Goal: Transaction & Acquisition: Download file/media

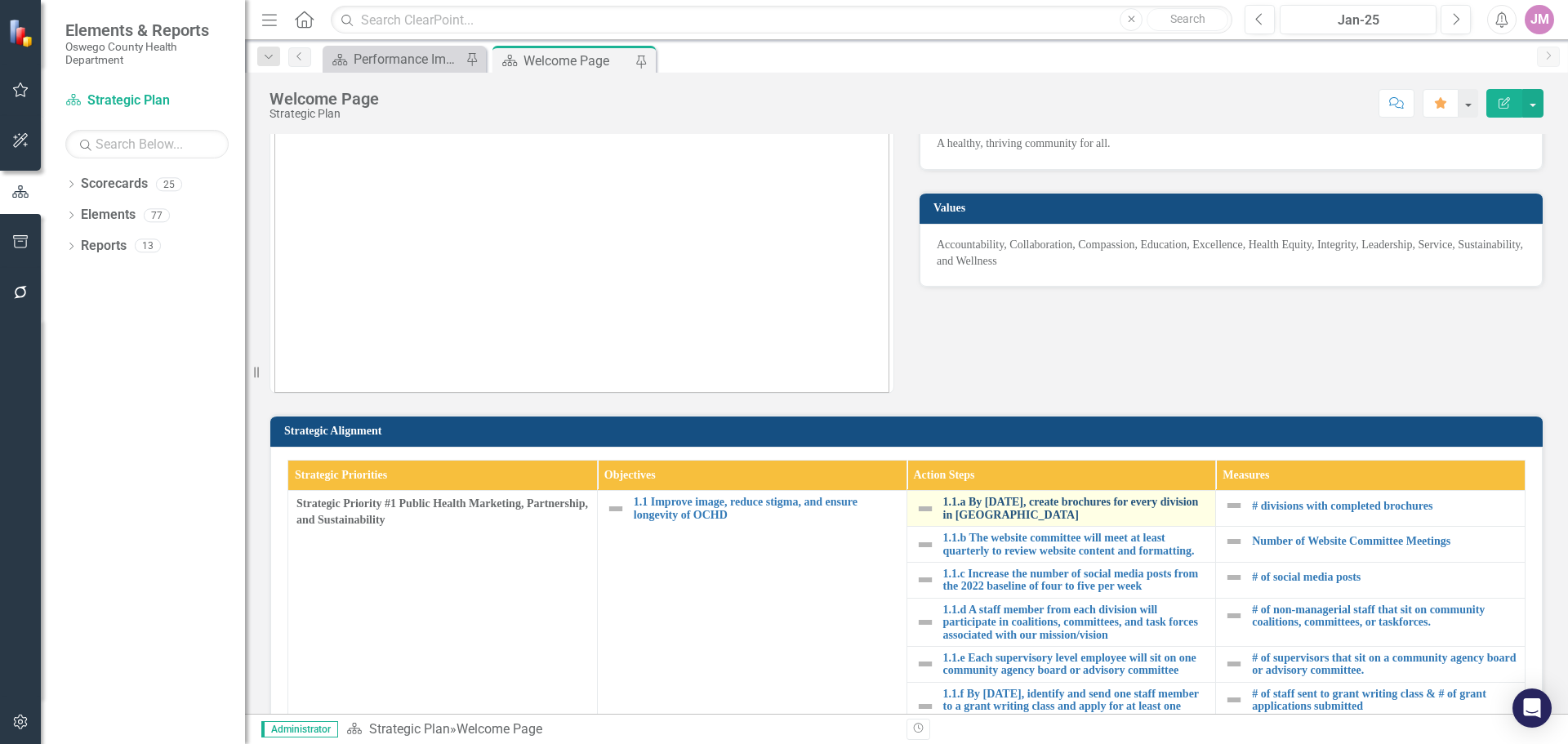
scroll to position [163, 0]
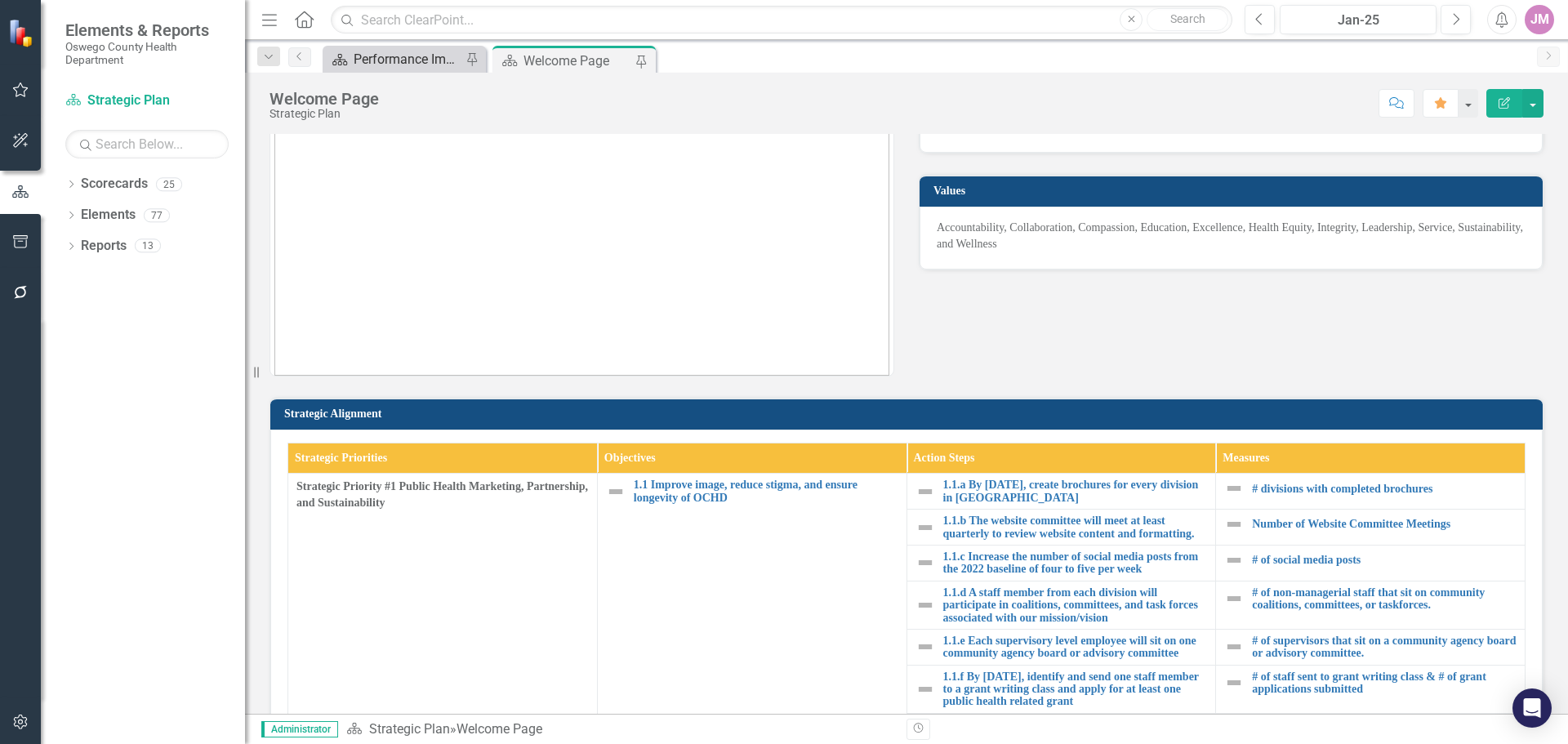
click at [431, 58] on div "Performance Improvement Plans" at bounding box center [407, 59] width 108 height 20
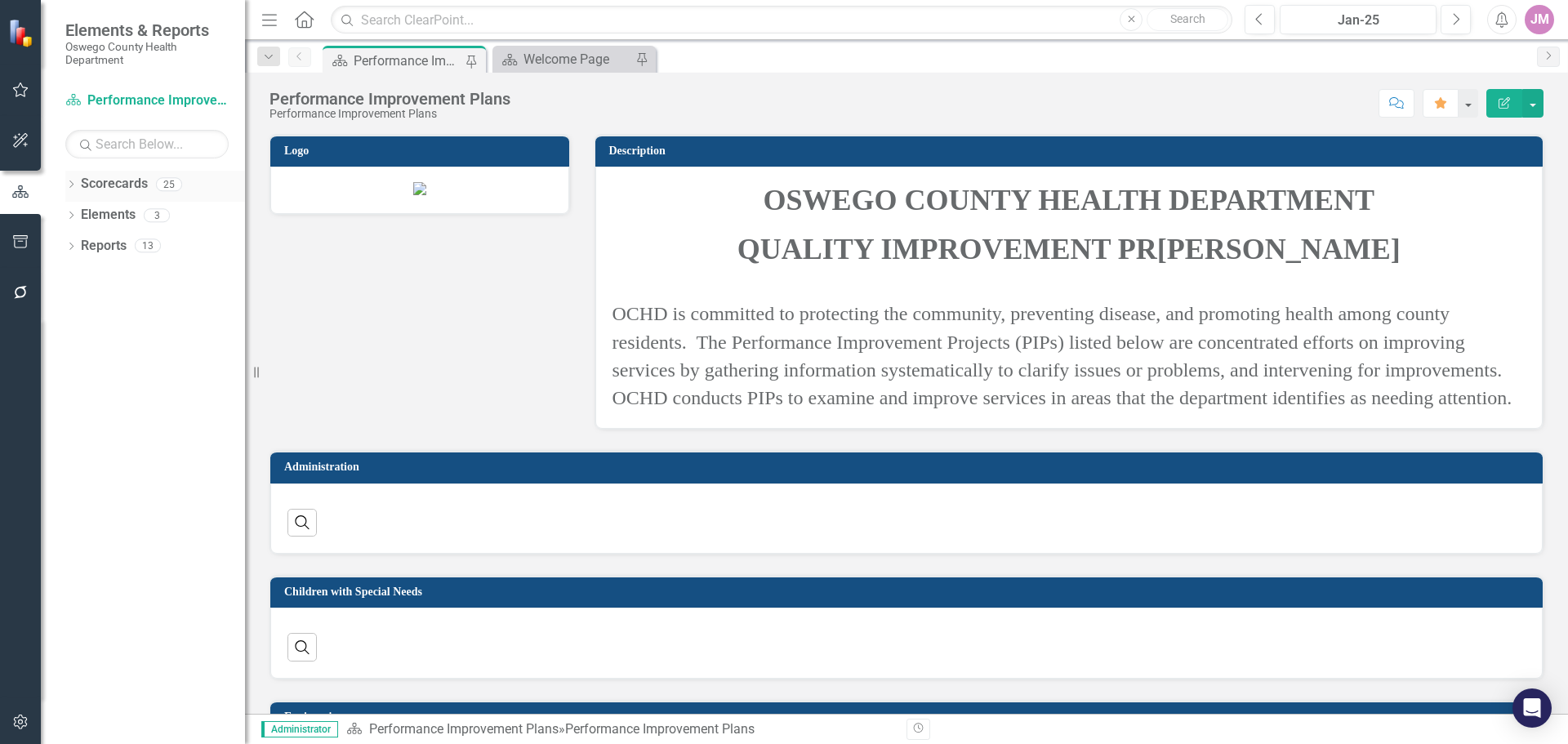
drag, startPoint x: 105, startPoint y: 173, endPoint x: 92, endPoint y: 179, distance: 14.3
click at [106, 177] on div "Scorecards" at bounding box center [114, 184] width 67 height 27
click at [70, 184] on icon "Dropdown" at bounding box center [71, 185] width 12 height 9
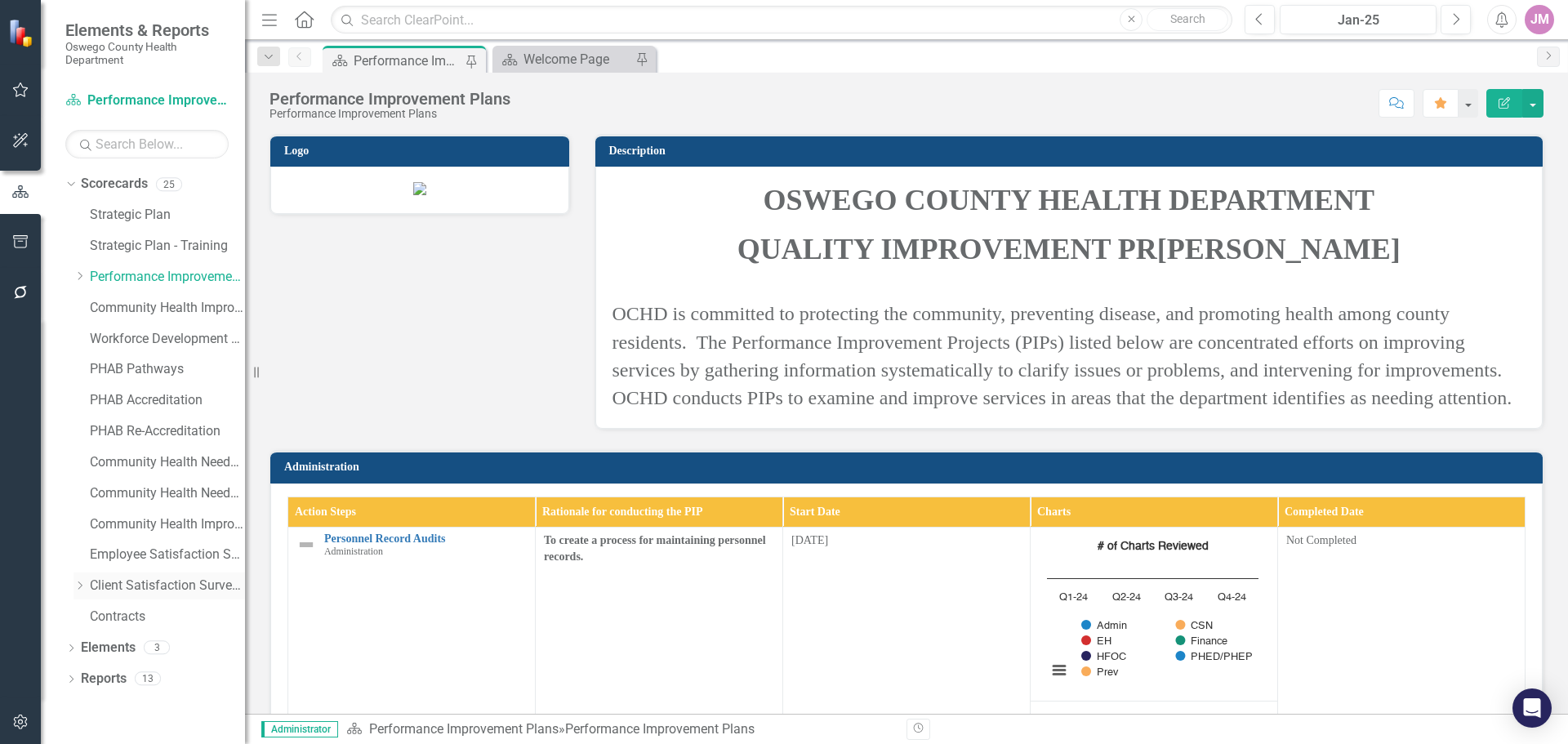
click at [116, 586] on link "Client Satisfaction Surveys" at bounding box center [167, 586] width 155 height 18
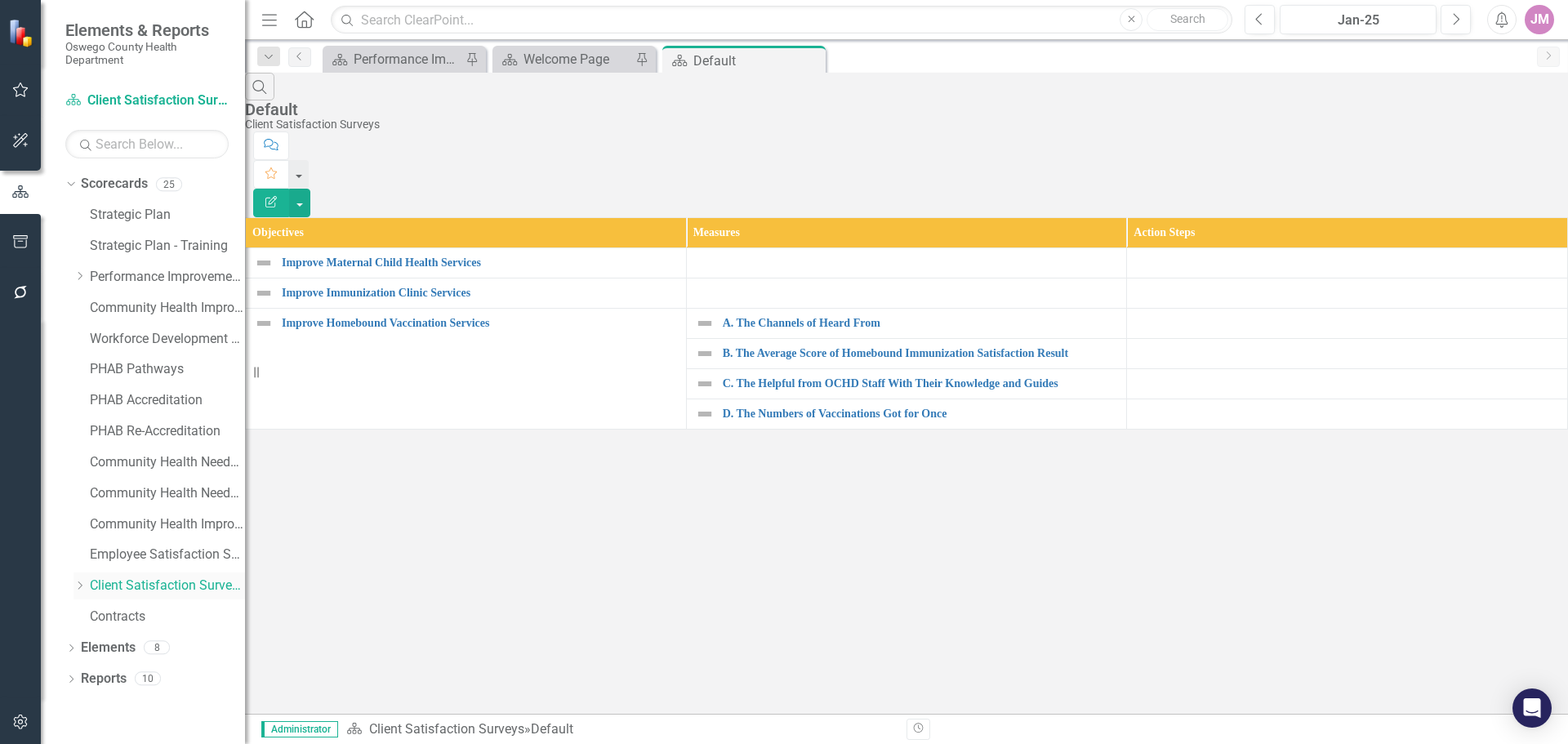
click at [80, 586] on icon at bounding box center [80, 586] width 4 height 8
click at [147, 618] on link "MCH Services" at bounding box center [167, 612] width 155 height 18
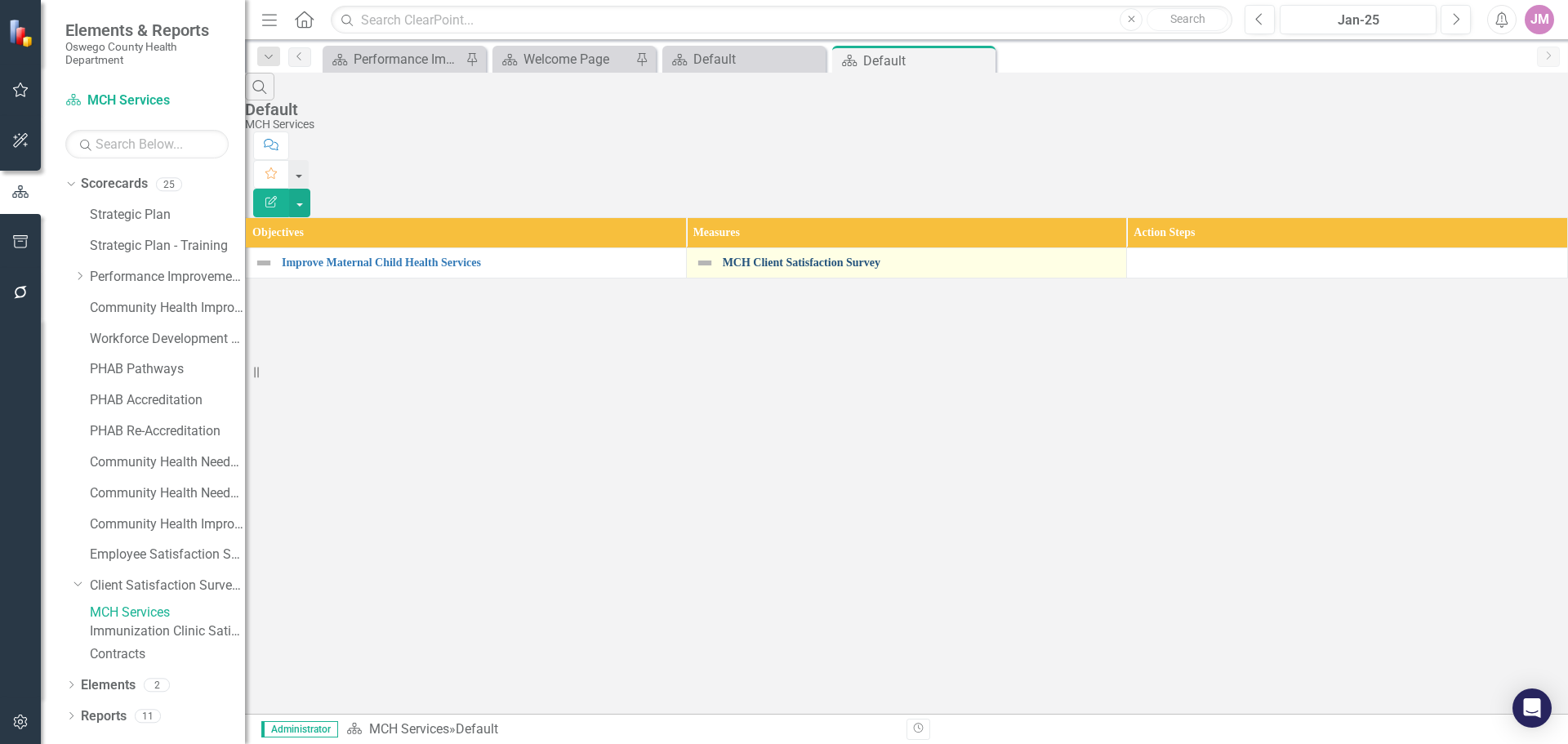
click at [829, 256] on link "MCH Client Satisfaction Survey" at bounding box center [920, 262] width 396 height 13
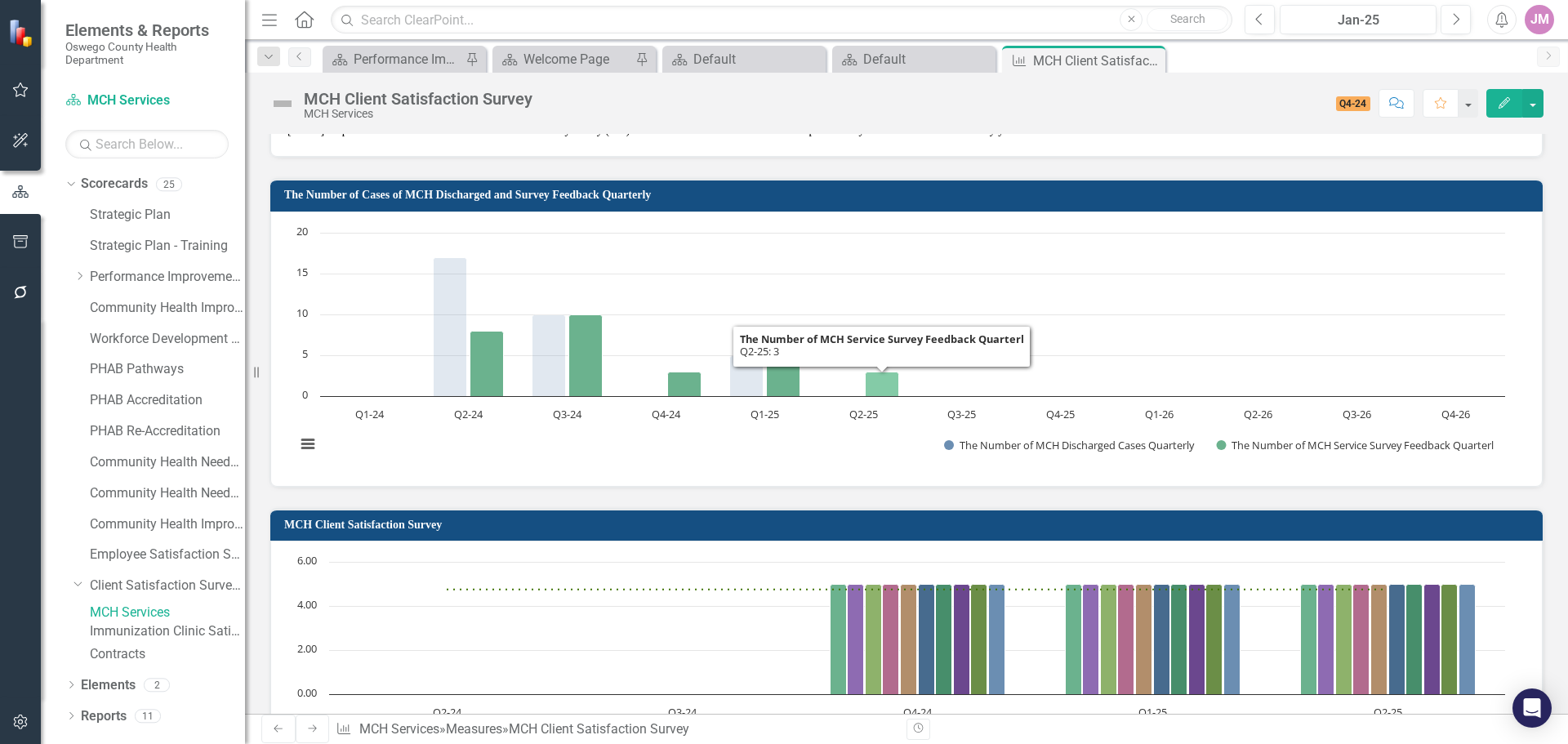
scroll to position [816, 0]
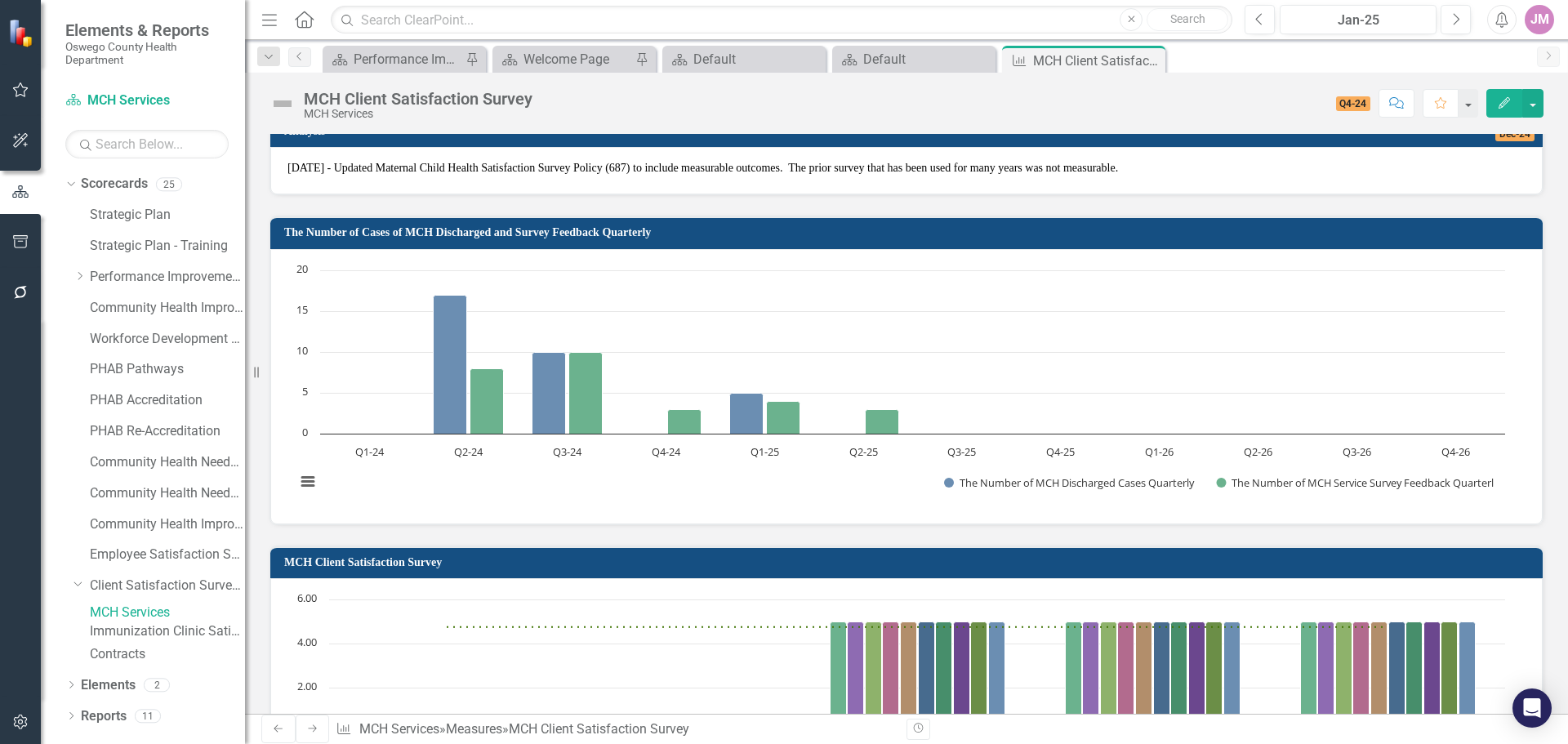
click at [152, 641] on link "Immunization Clinic Satisfaction Survey" at bounding box center [167, 631] width 155 height 18
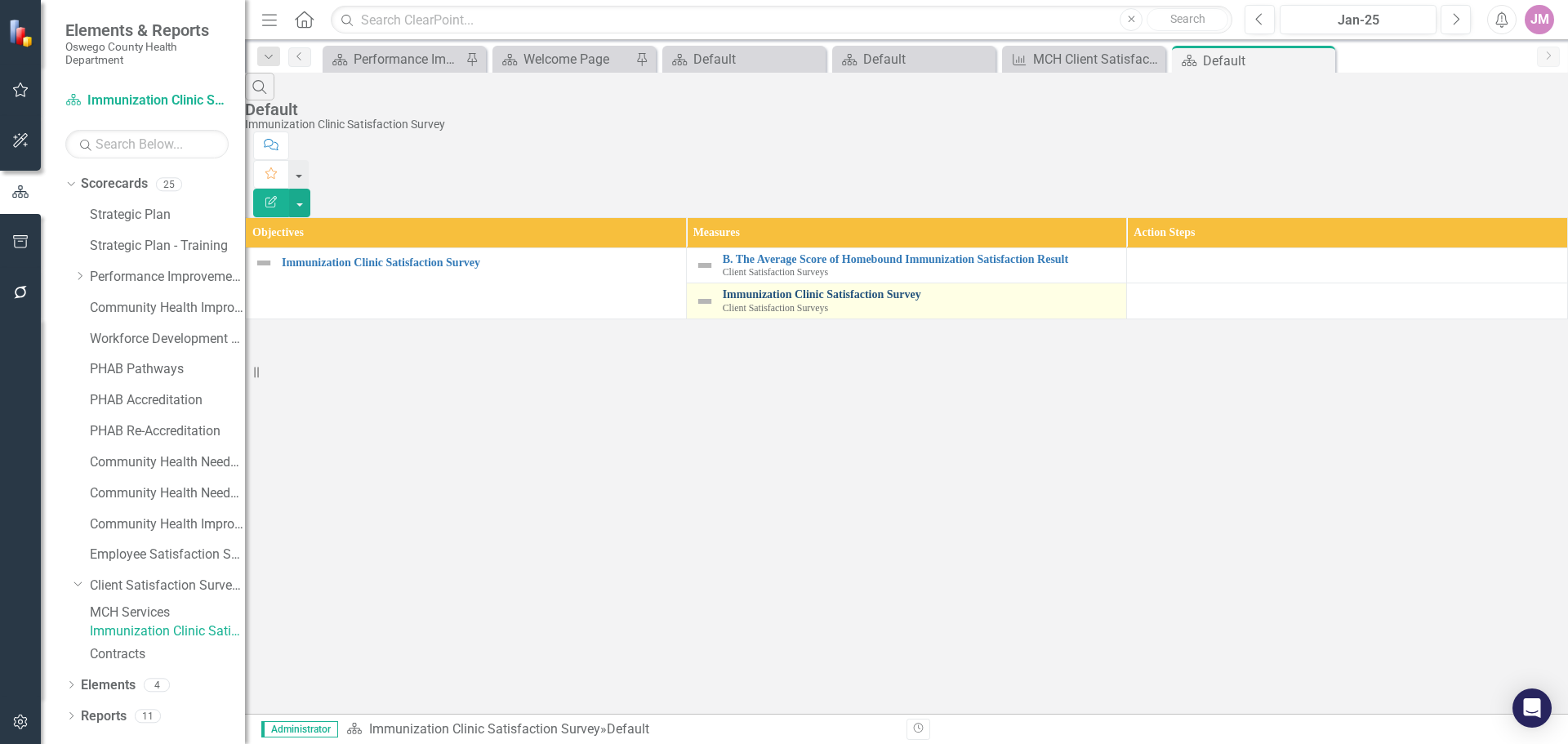
click at [798, 288] on link "Immunization Clinic Satisfaction Survey" at bounding box center [920, 294] width 396 height 13
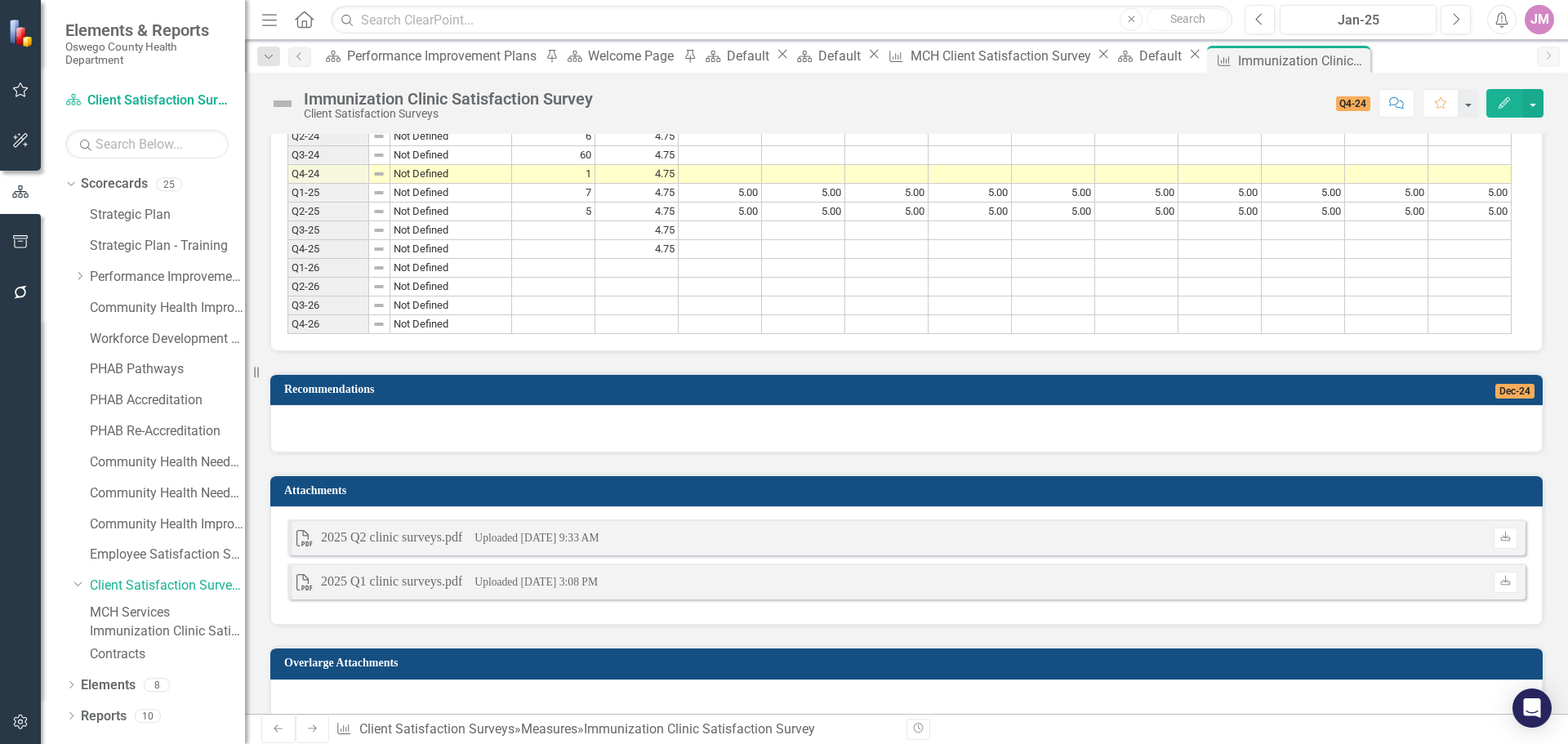
scroll to position [1454, 0]
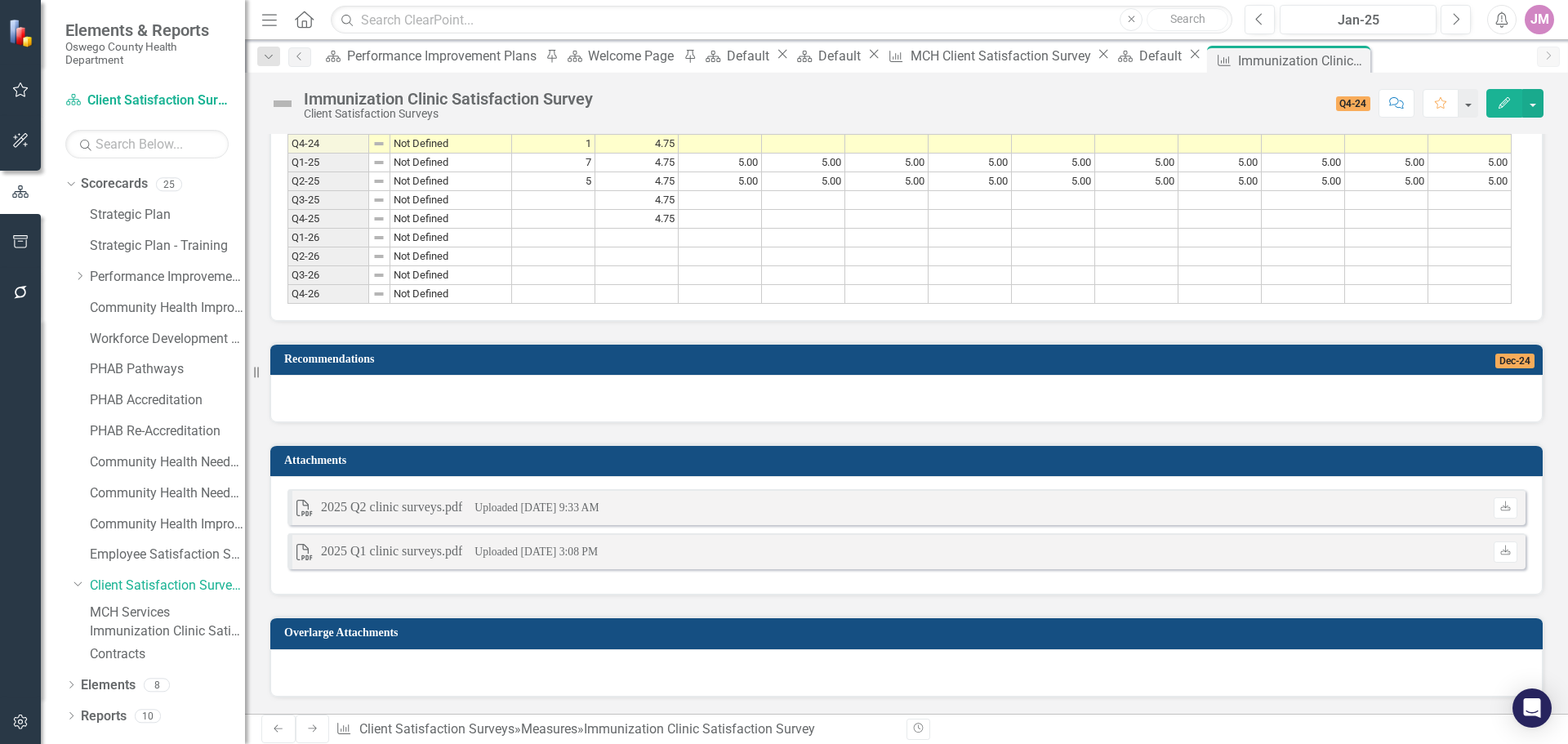
click at [427, 509] on div "2025 Q2 clinic surveys.pdf" at bounding box center [391, 507] width 142 height 18
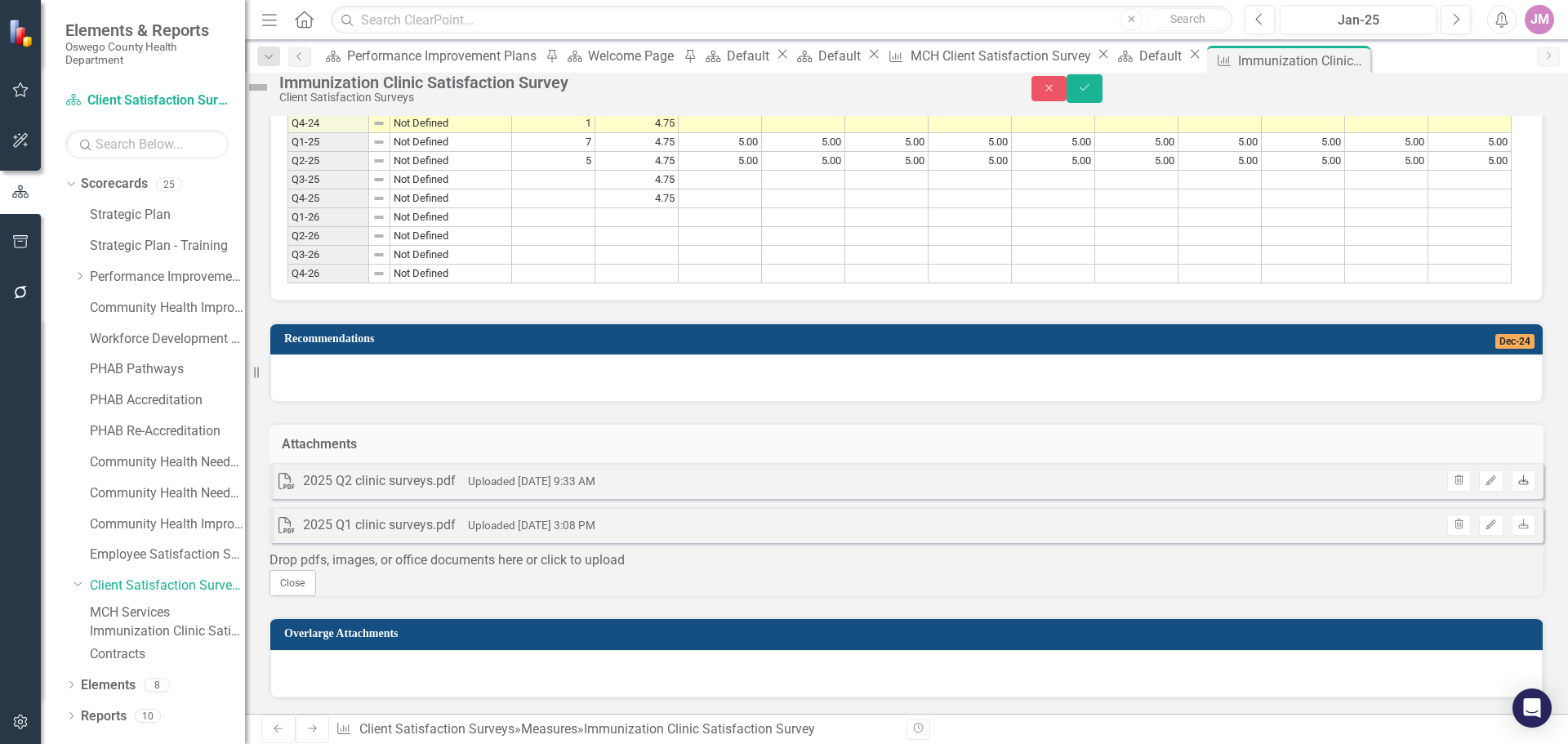
click at [1517, 486] on icon "Download" at bounding box center [1523, 481] width 13 height 10
click at [1139, 57] on div "Default" at bounding box center [1162, 56] width 48 height 20
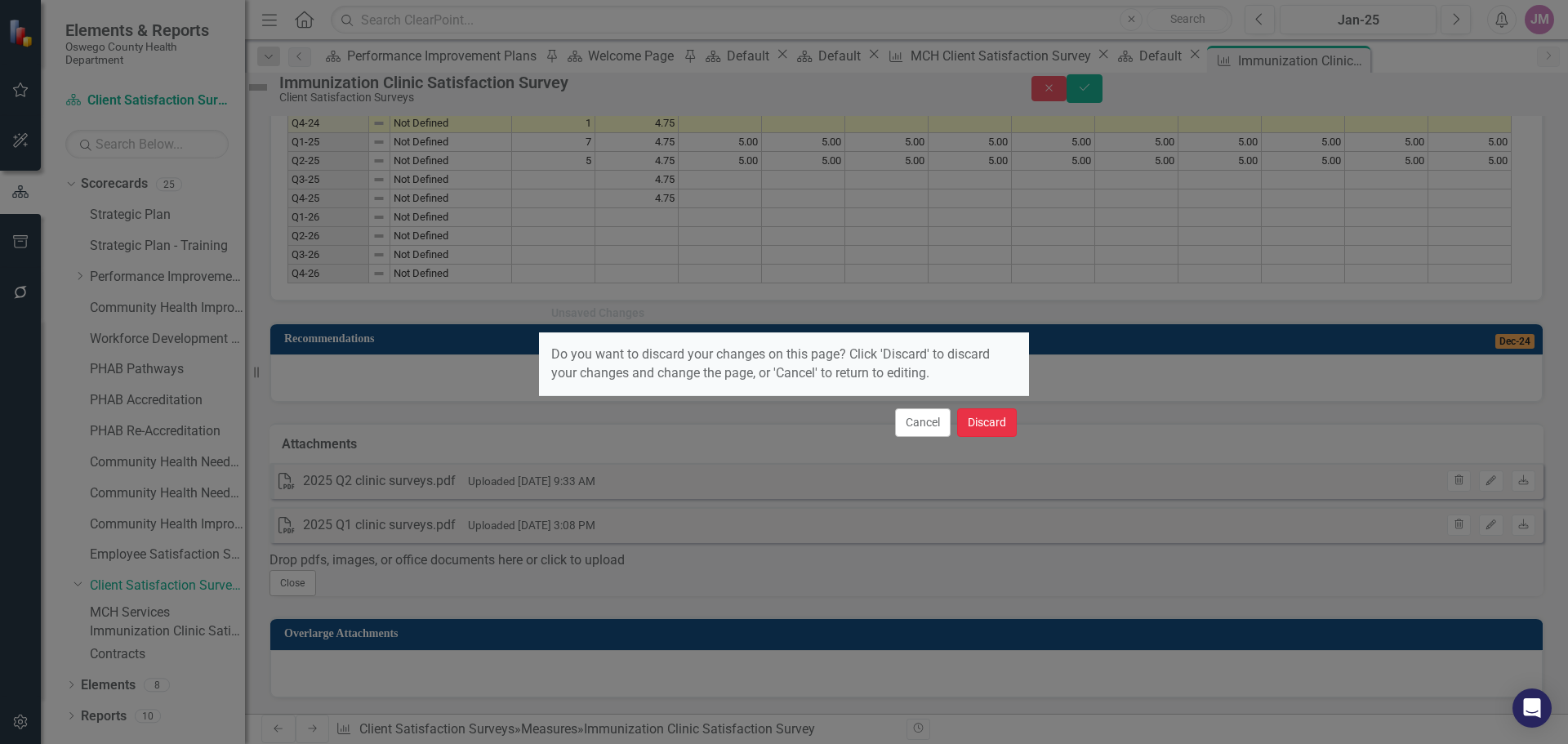
click at [996, 427] on button "Discard" at bounding box center [986, 422] width 60 height 28
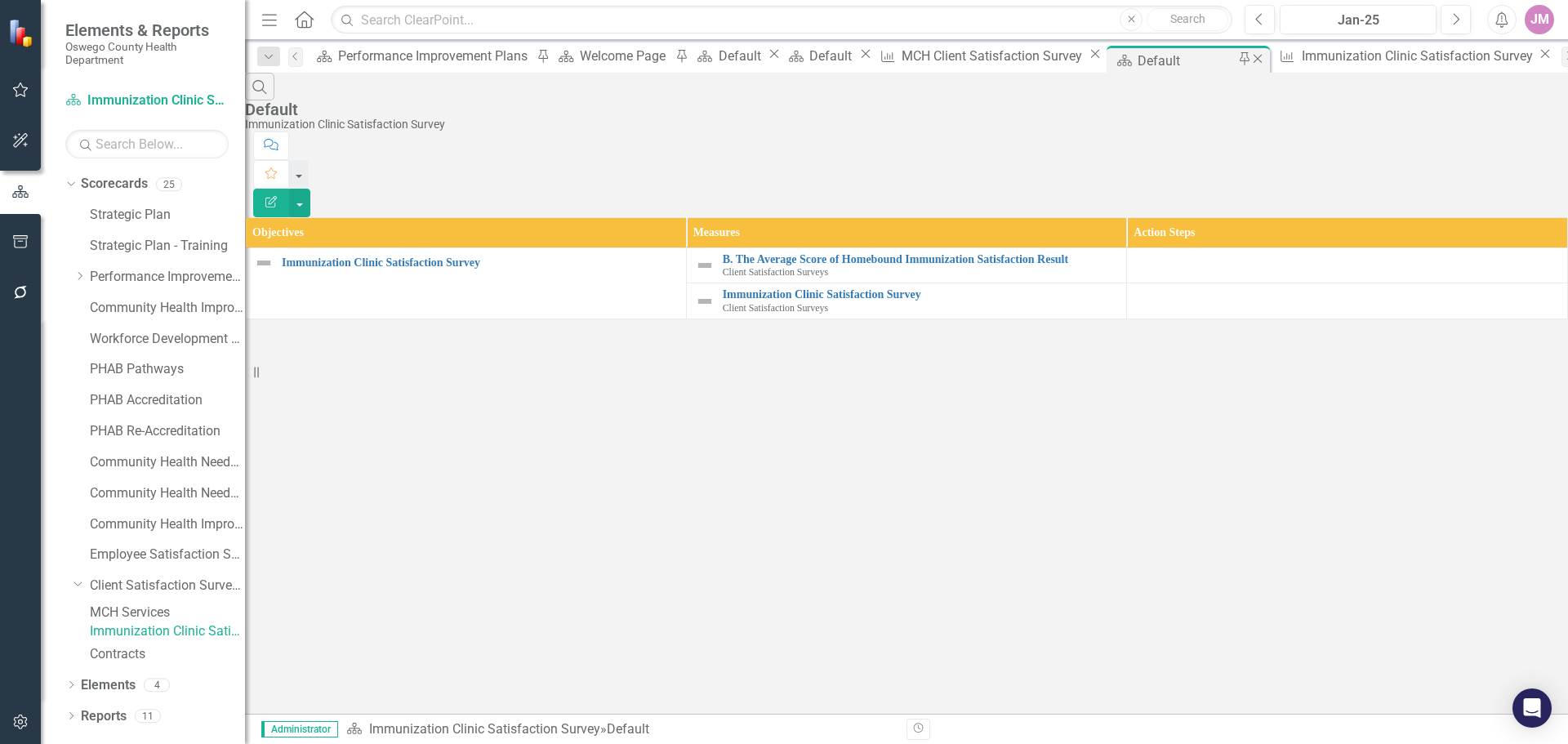
click at [1140, 54] on div "Default" at bounding box center [1188, 60] width 102 height 20
click at [1014, 64] on div "MCH Client Satisfaction Survey" at bounding box center [994, 56] width 185 height 20
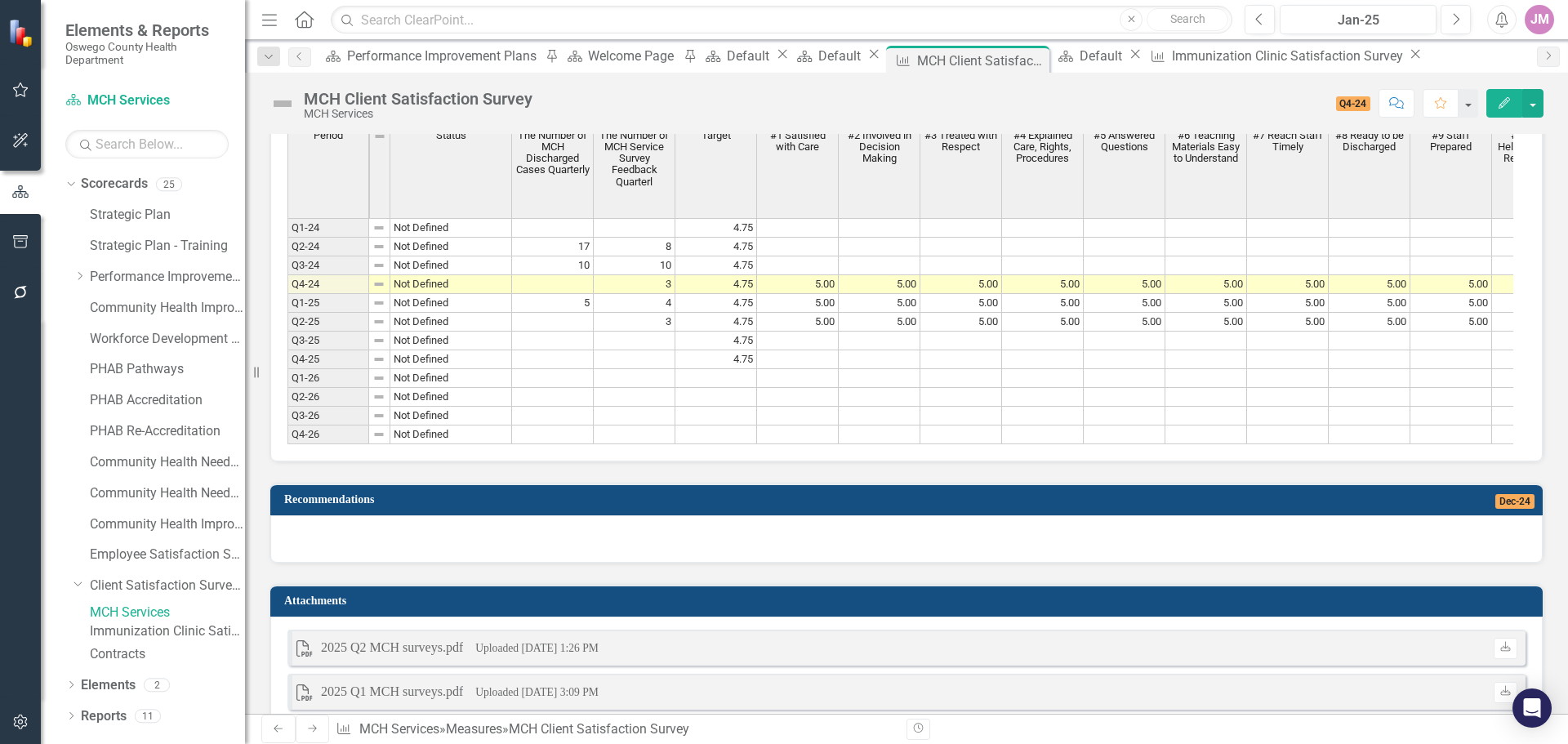
scroll to position [1667, 0]
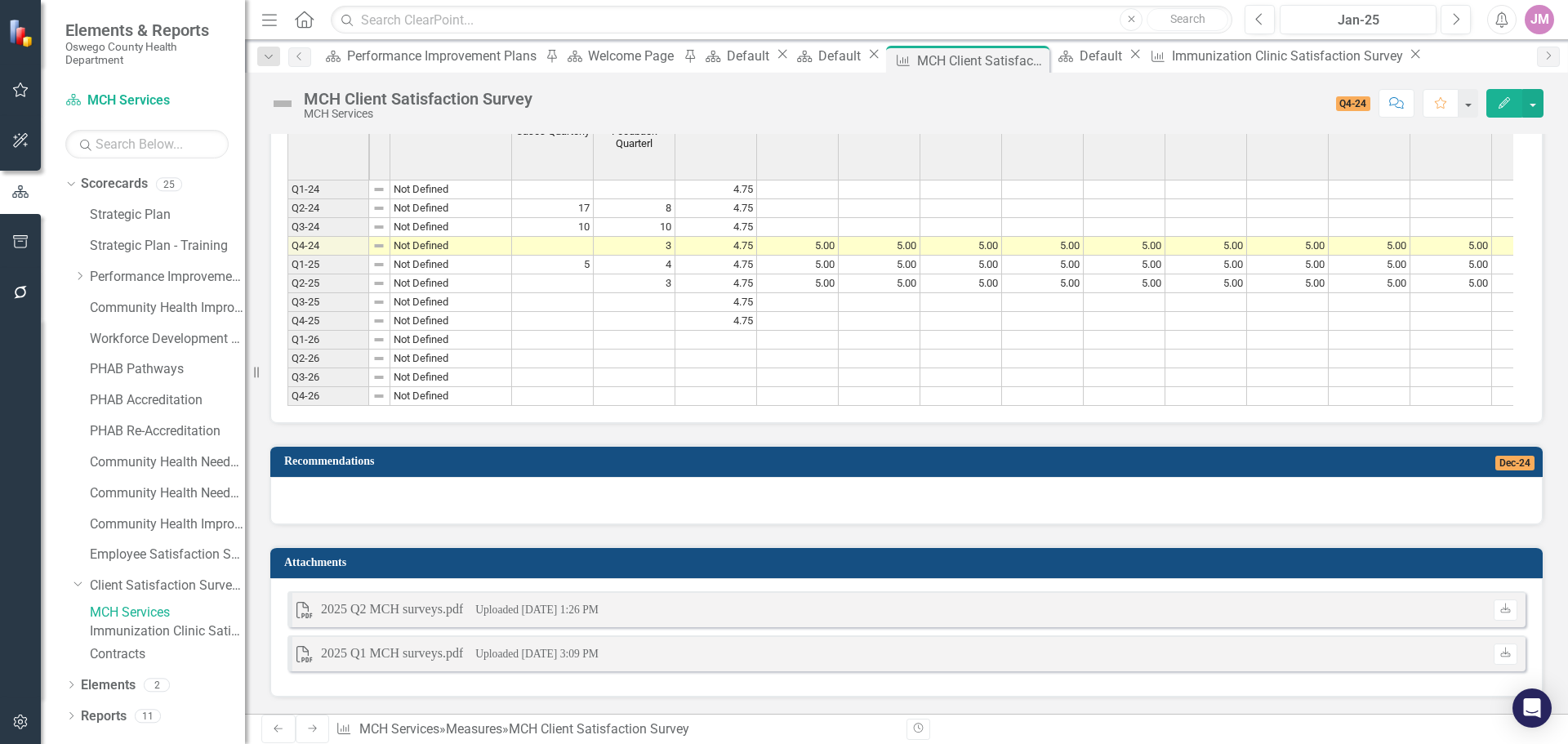
click at [459, 617] on div "2025 Q2 MCH surveys.pdf" at bounding box center [392, 609] width 142 height 18
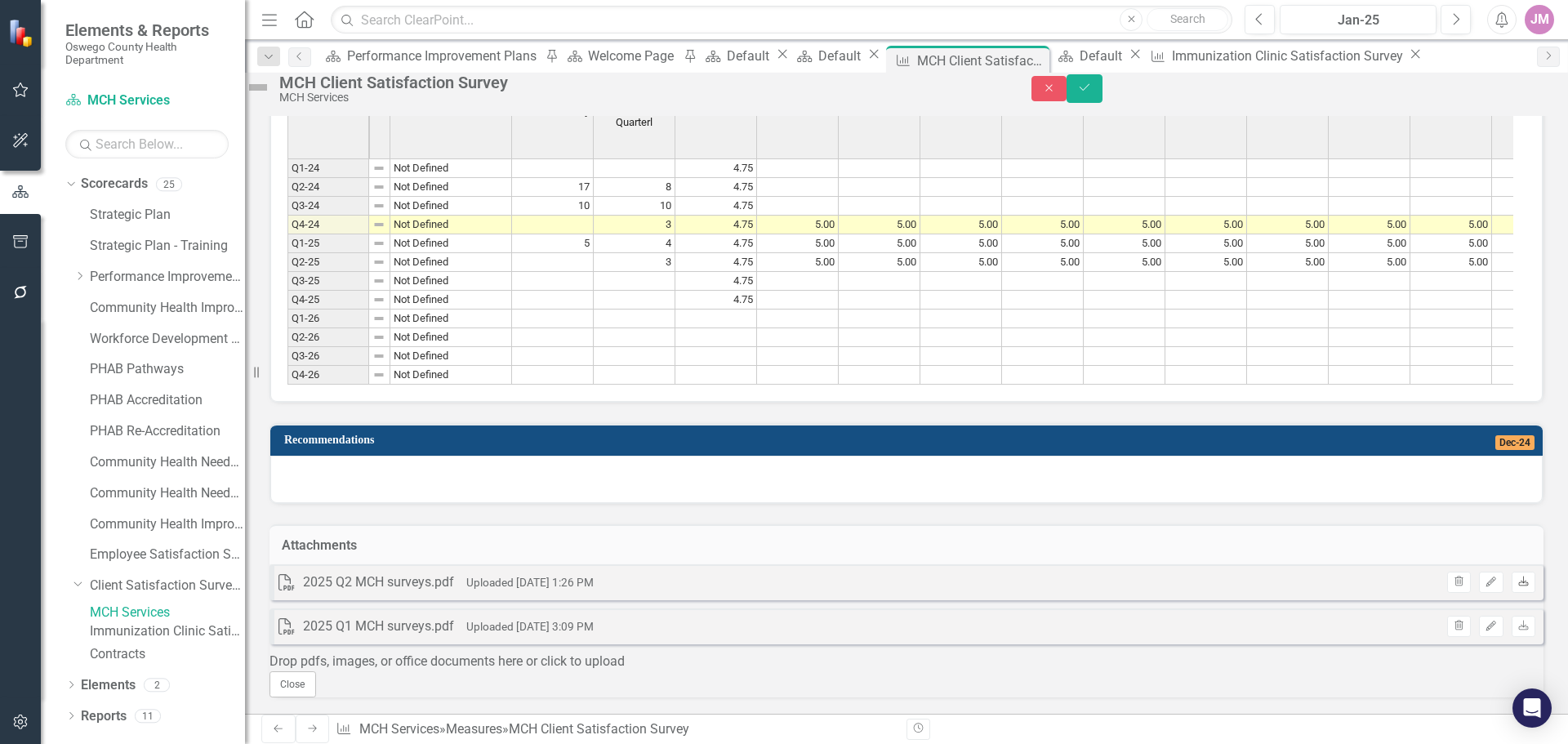
click at [1511, 592] on link "Download" at bounding box center [1523, 581] width 23 height 21
click at [45, 653] on div "Dropdown Scorecards 25 Strategic Plan Strategic Plan - Training Dropdown Perfor…" at bounding box center [143, 457] width 204 height 573
